Goal: Register for event/course

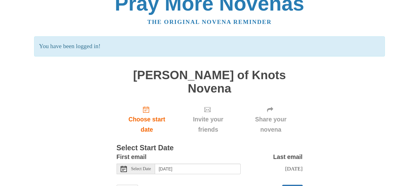
scroll to position [29, 0]
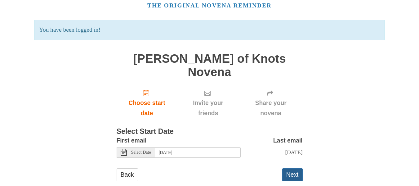
click at [290, 168] on button "Next" at bounding box center [292, 174] width 20 height 13
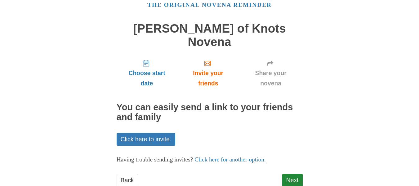
scroll to position [35, 0]
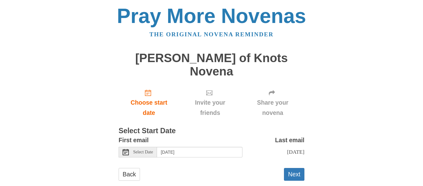
click at [421, 18] on body "Pray More Novenas The original novena reminder [PERSON_NAME] of Knots Novena Ch…" at bounding box center [211, 99] width 423 height 198
